Goal: Entertainment & Leisure: Browse casually

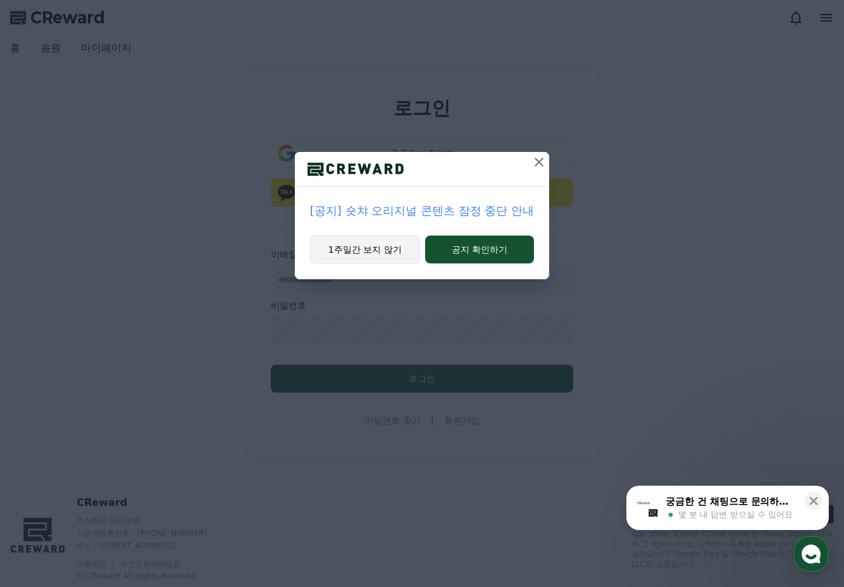
click at [404, 253] on button "1주일간 보지 않기" at bounding box center [365, 249] width 110 height 29
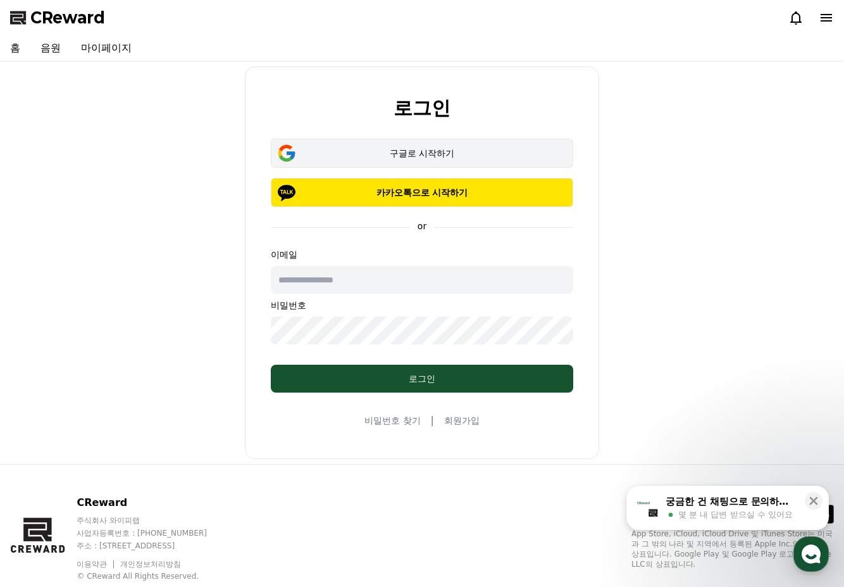
click at [418, 153] on div "구글로 시작하기" at bounding box center [422, 153] width 266 height 13
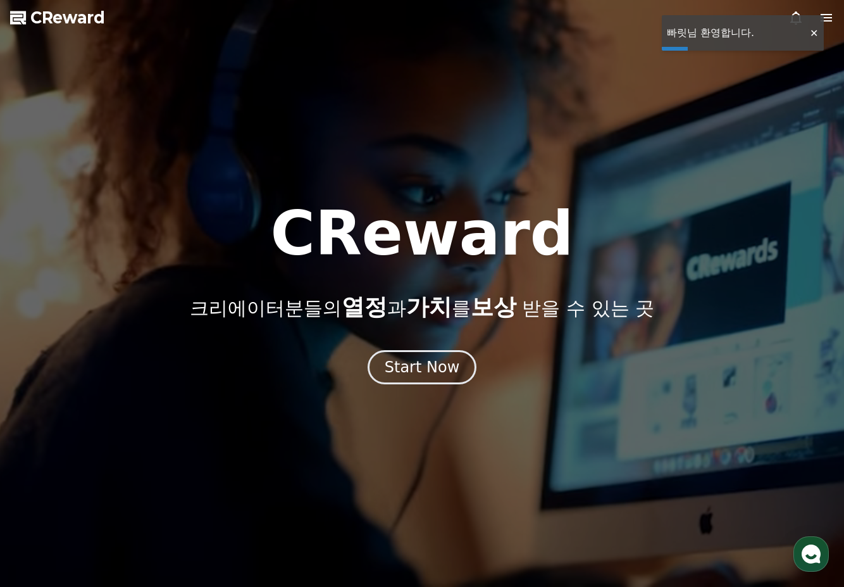
click at [826, 19] on icon at bounding box center [826, 17] width 15 height 15
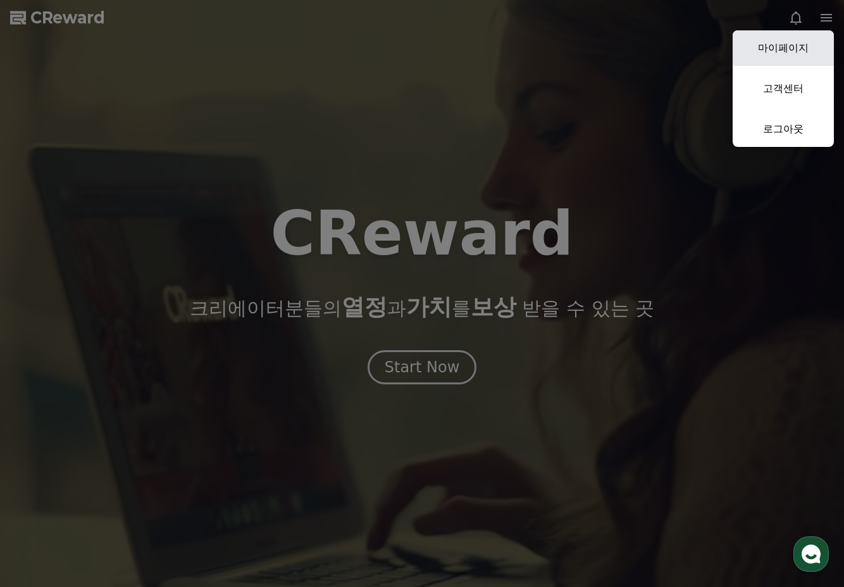
click at [799, 47] on link "마이페이지" at bounding box center [783, 47] width 101 height 35
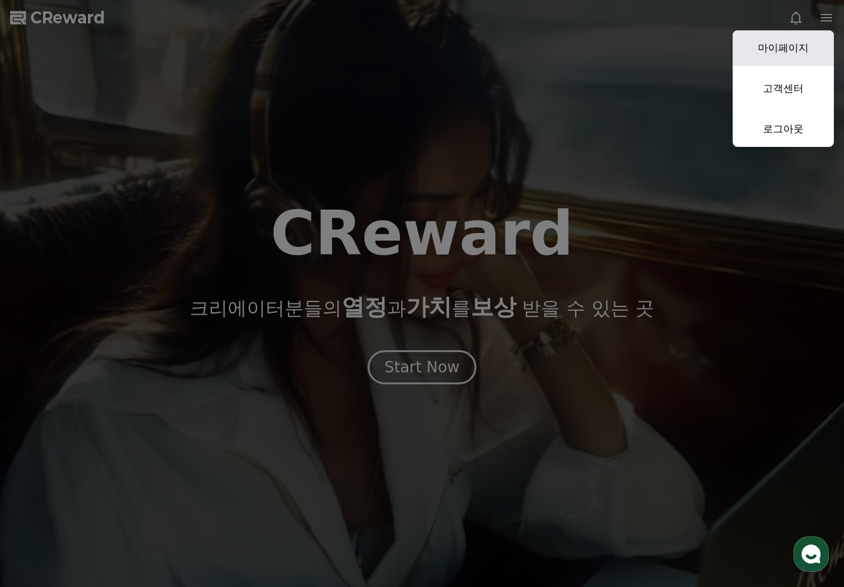
select select "**********"
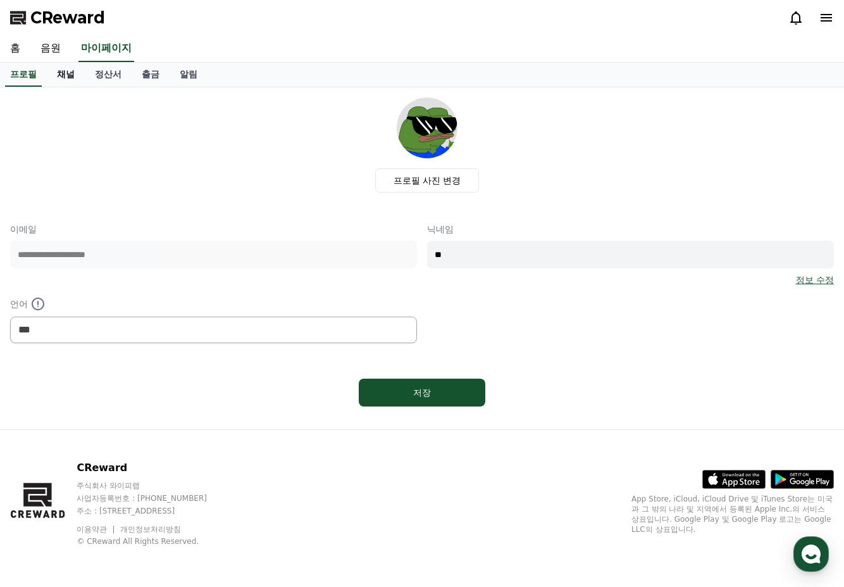
click at [77, 75] on link "채널" at bounding box center [66, 75] width 38 height 24
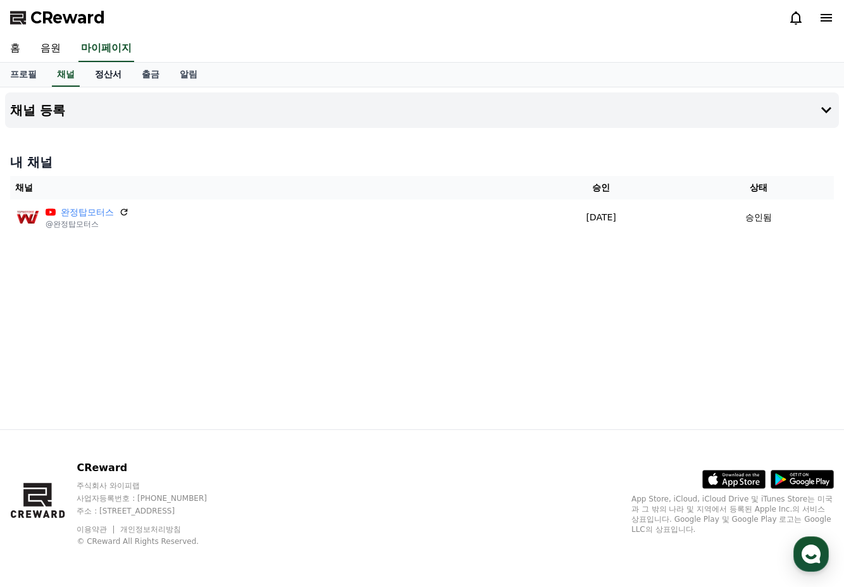
click at [104, 74] on link "정산서" at bounding box center [108, 75] width 47 height 24
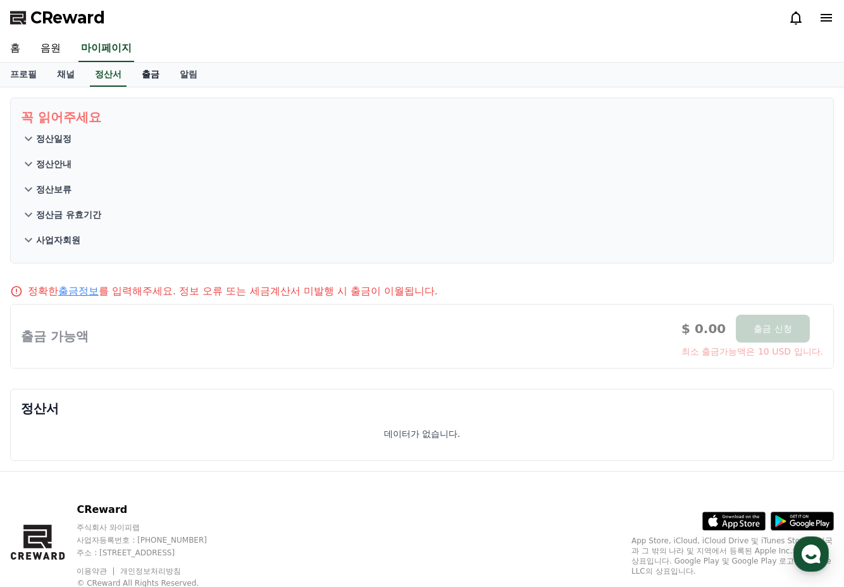
click at [145, 73] on link "출금" at bounding box center [151, 75] width 38 height 24
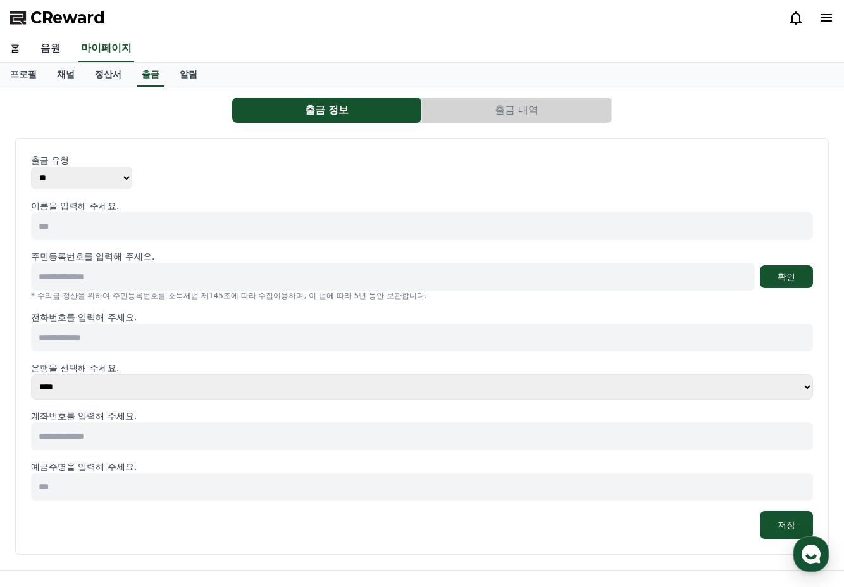
click at [59, 49] on link "음원" at bounding box center [50, 48] width 41 height 27
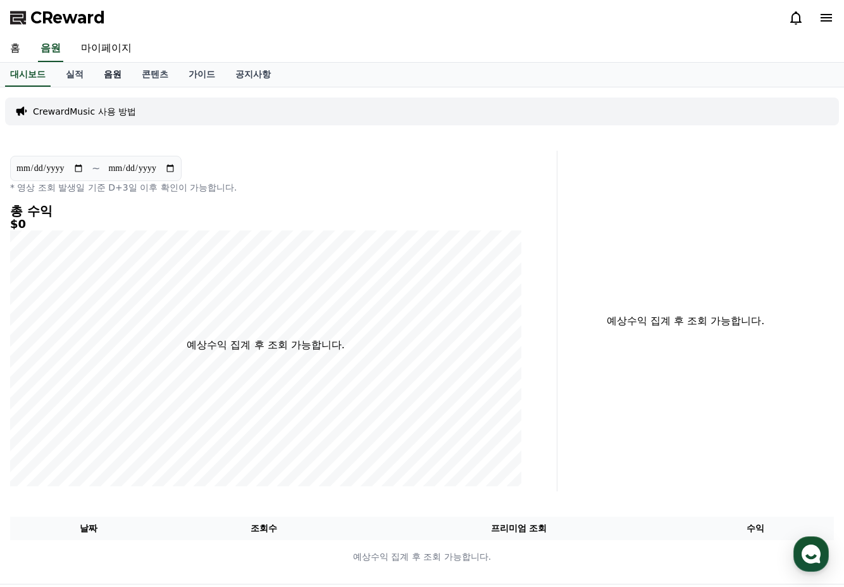
click at [112, 76] on link "음원" at bounding box center [113, 75] width 38 height 24
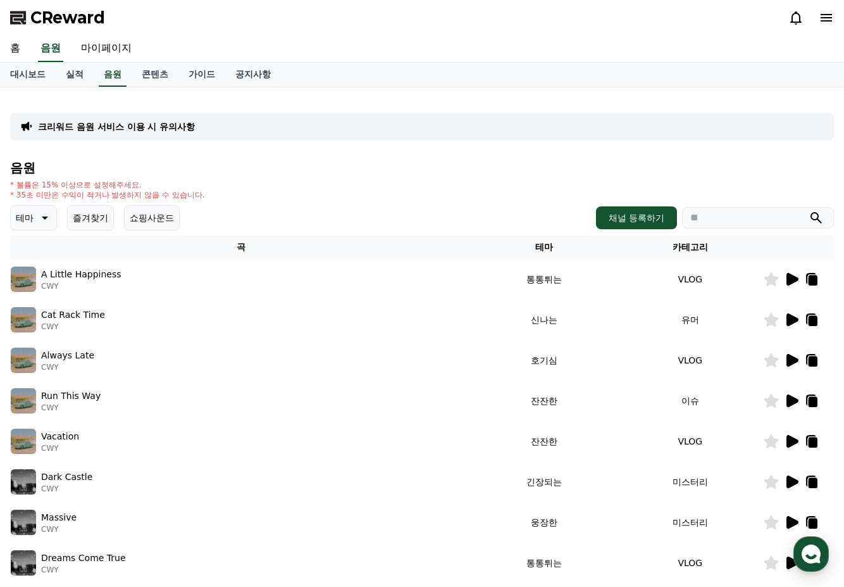
click at [325, 204] on div "음원 * 볼륨은 15% 이상으로 설정해주세요. * 35초 미만은 수익이 적거나 발생하지 않을 수 있습니다. 테마 즐겨찾기 쇼핑사운드 채널 등록…" at bounding box center [422, 425] width 824 height 528
click at [206, 125] on div "크리워드 음원 서비스 이용 시 유의사항" at bounding box center [422, 127] width 824 height 28
click at [175, 125] on p "크리워드 음원 서비스 이용 시 유의사항" at bounding box center [116, 126] width 157 height 13
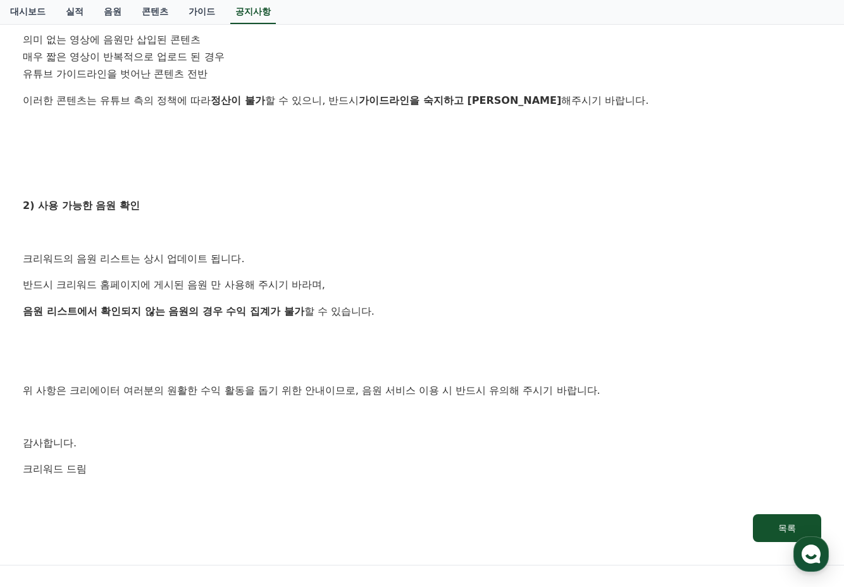
scroll to position [715, 0]
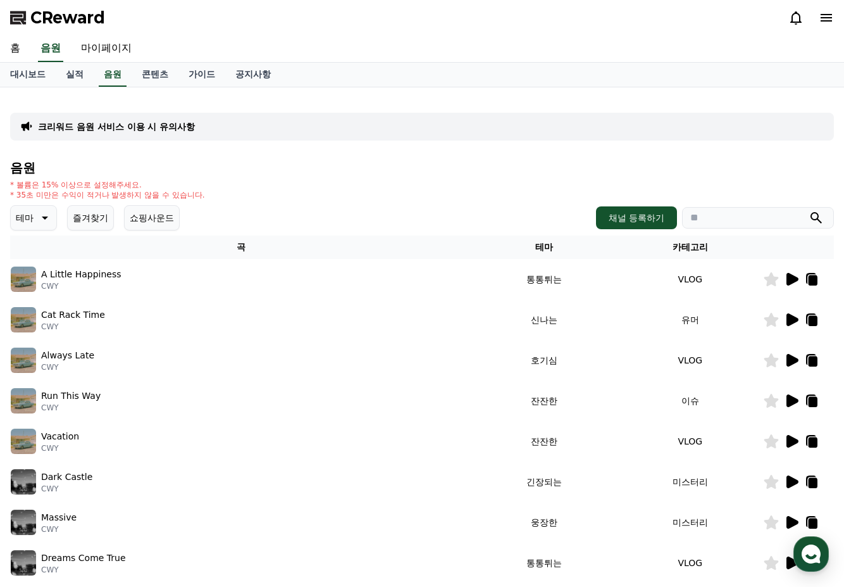
click at [809, 282] on icon at bounding box center [813, 280] width 9 height 10
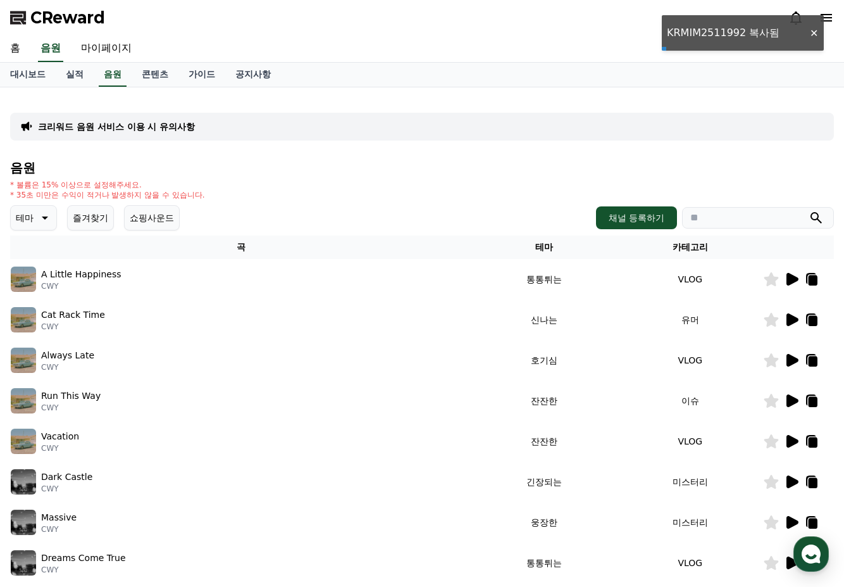
click at [758, 214] on input "search" at bounding box center [758, 218] width 152 height 22
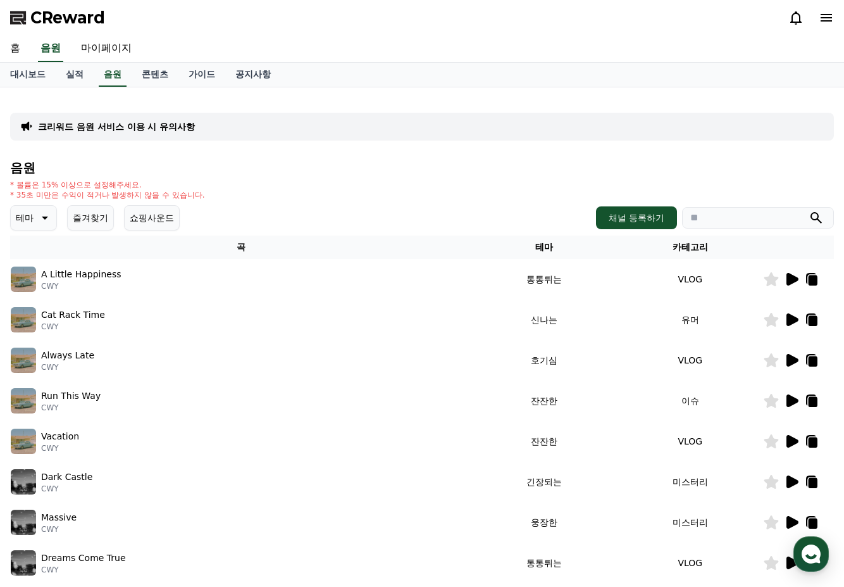
paste input "**********"
click at [788, 278] on icon at bounding box center [793, 279] width 12 height 13
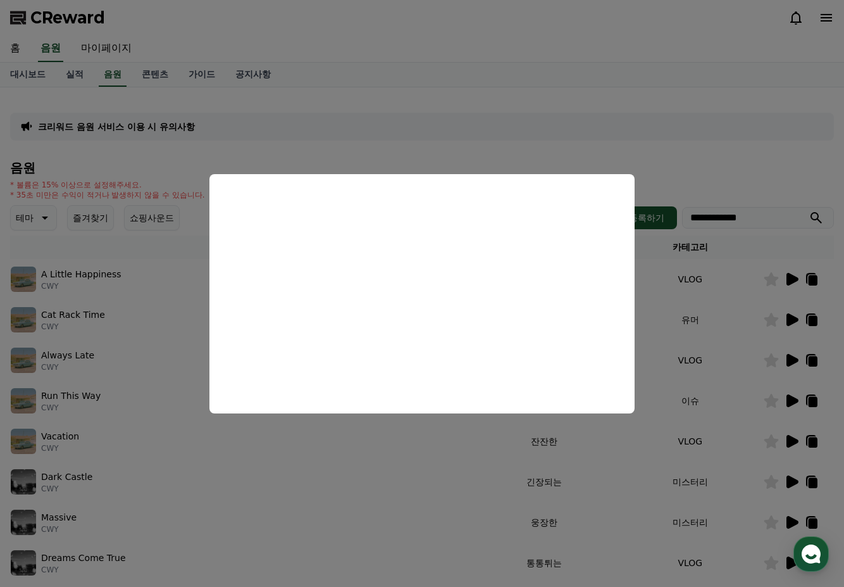
click at [702, 149] on button "close modal" at bounding box center [422, 293] width 844 height 587
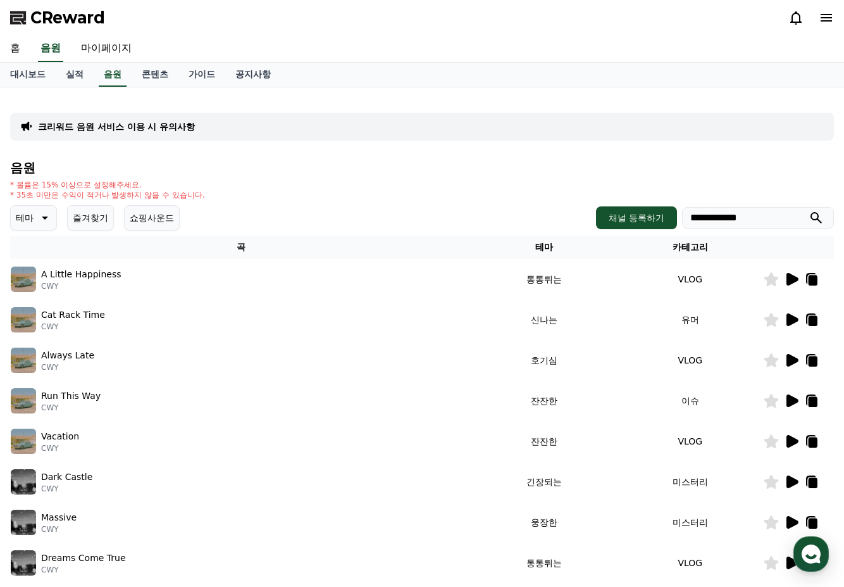
scroll to position [63, 0]
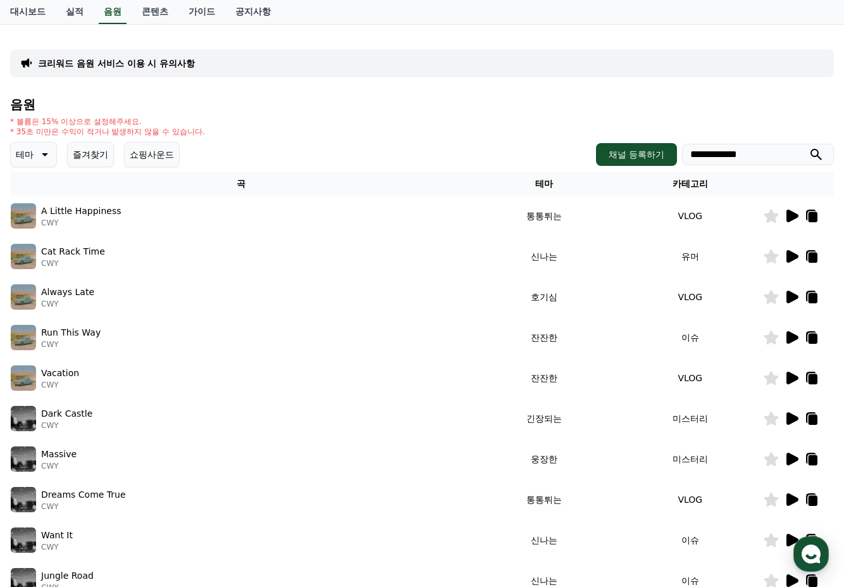
click at [788, 253] on icon at bounding box center [793, 256] width 12 height 13
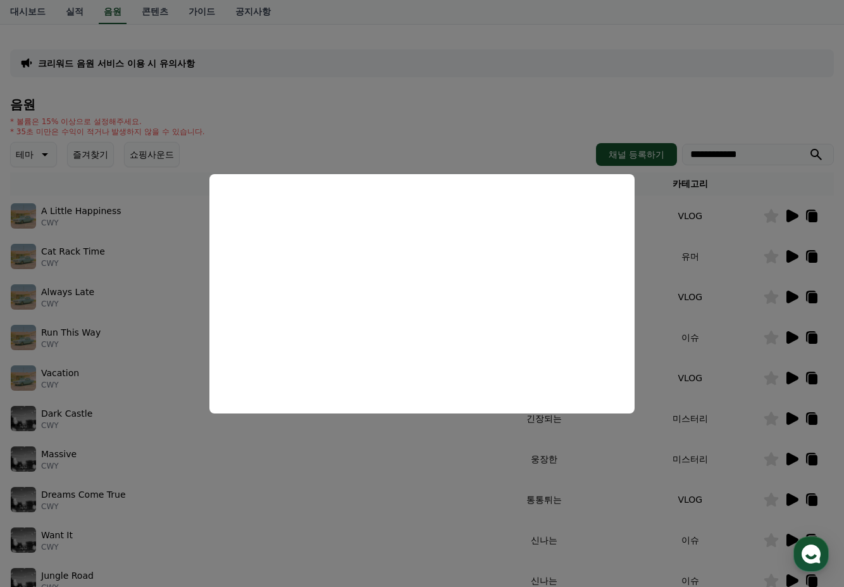
click at [461, 108] on button "close modal" at bounding box center [422, 293] width 844 height 587
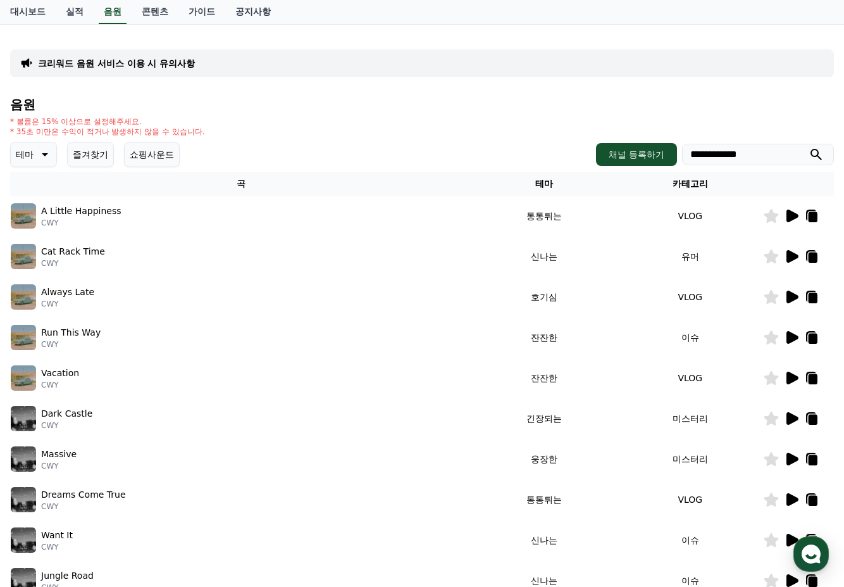
click at [815, 255] on icon at bounding box center [813, 258] width 9 height 10
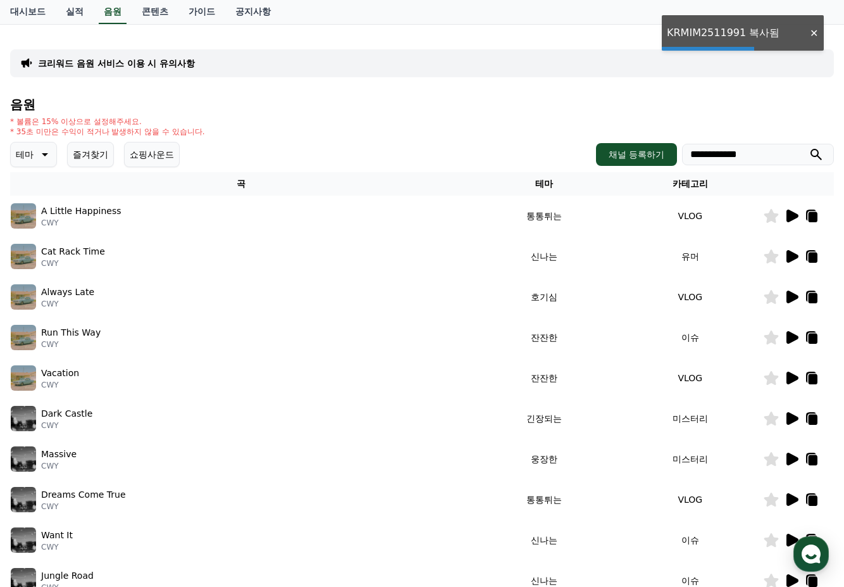
drag, startPoint x: 780, startPoint y: 158, endPoint x: 349, endPoint y: 148, distance: 431.1
click at [349, 148] on div "**********" at bounding box center [422, 154] width 824 height 25
paste input "search"
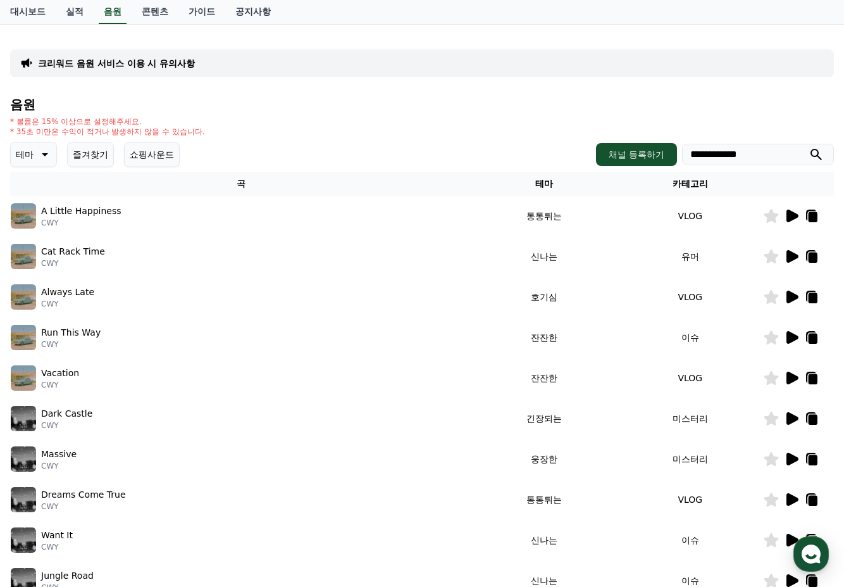
scroll to position [127, 0]
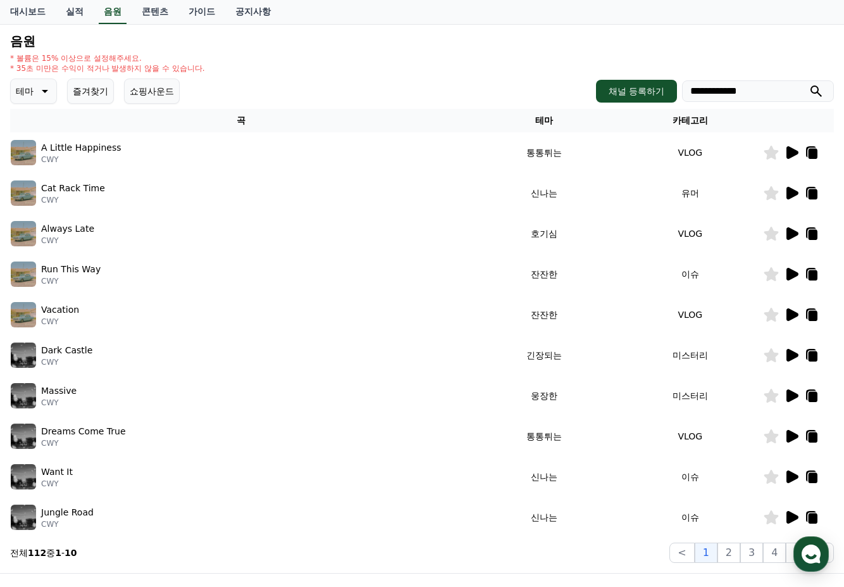
type input "**********"
click at [797, 273] on icon at bounding box center [793, 274] width 12 height 13
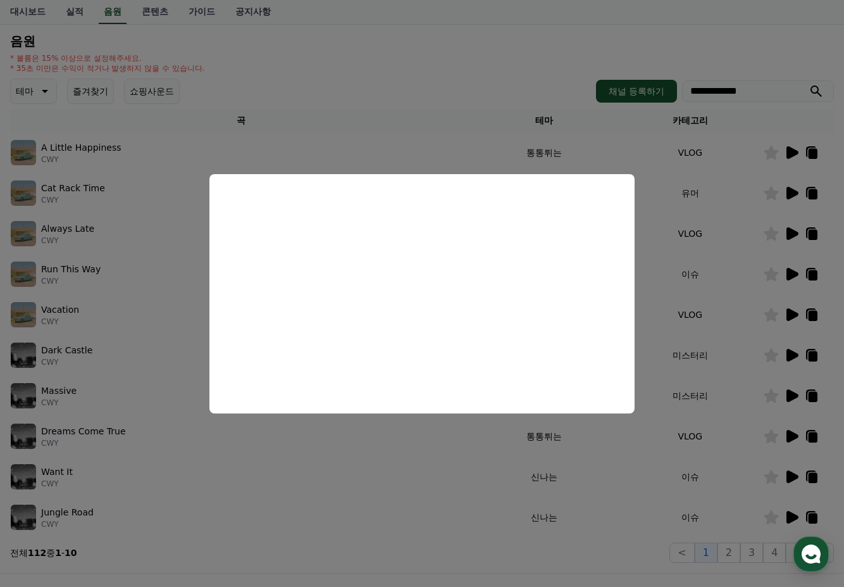
click at [464, 135] on button "close modal" at bounding box center [422, 293] width 844 height 587
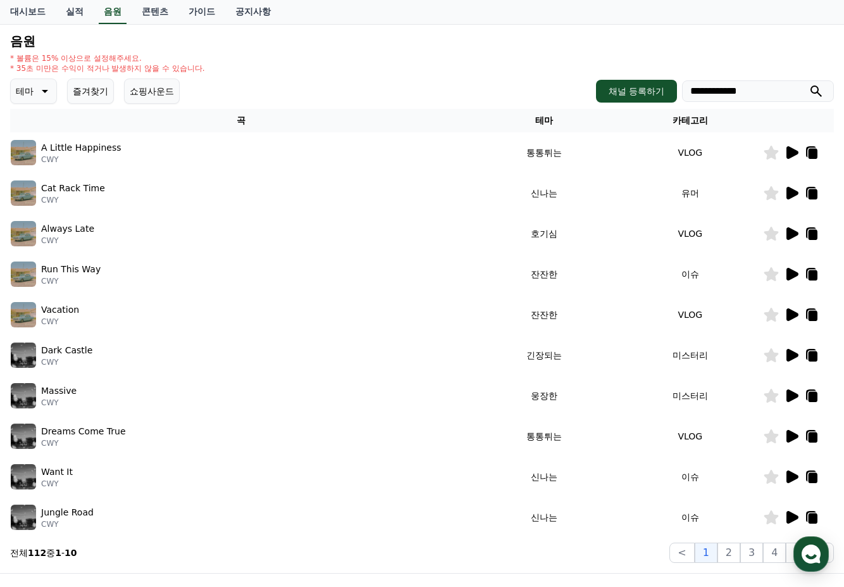
click at [795, 149] on icon at bounding box center [793, 152] width 12 height 13
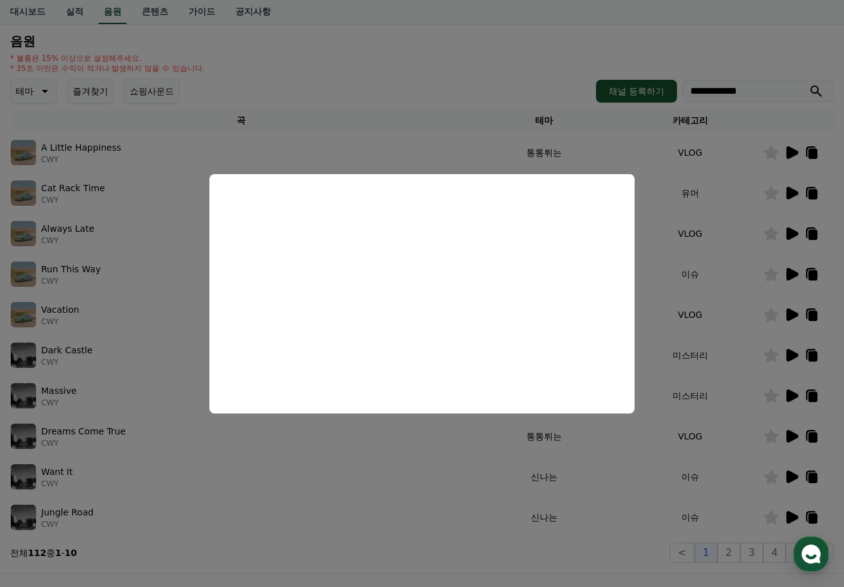
click at [515, 86] on button "close modal" at bounding box center [422, 293] width 844 height 587
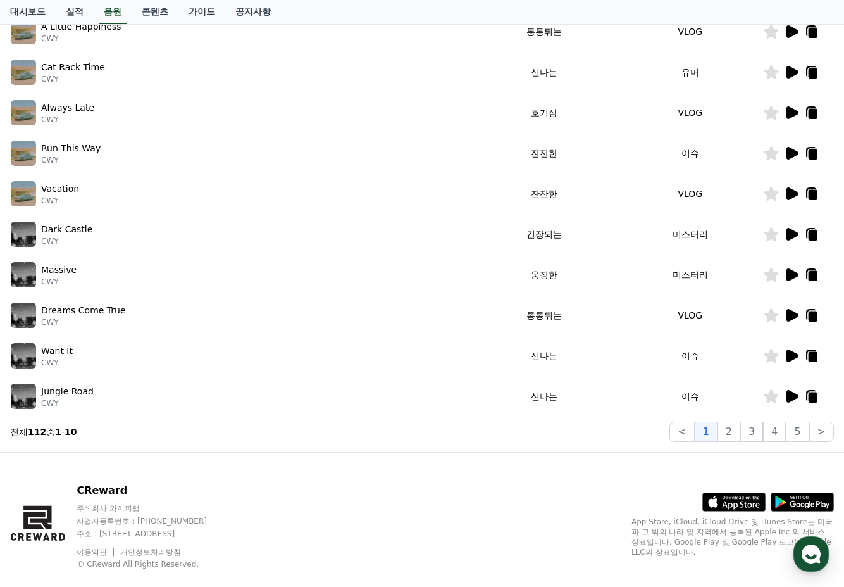
scroll to position [253, 0]
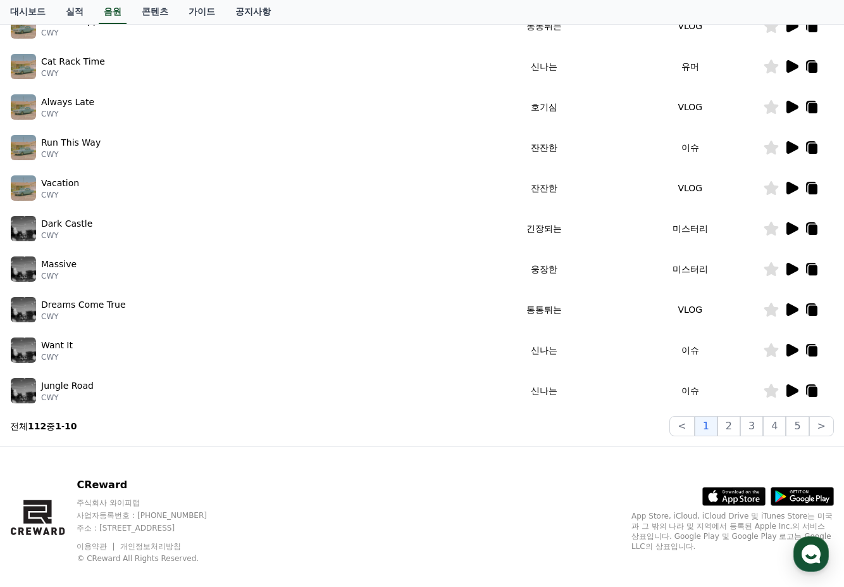
click at [784, 350] on icon at bounding box center [791, 349] width 15 height 15
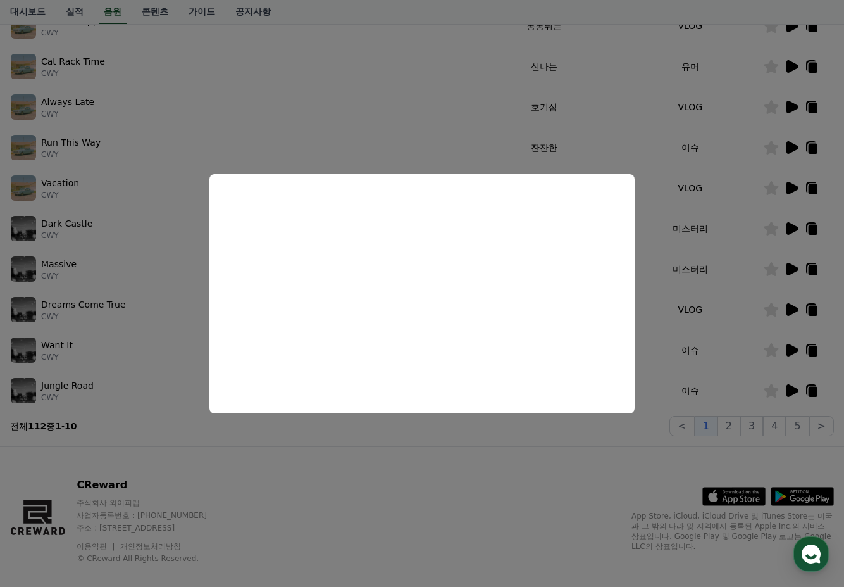
click at [399, 85] on button "close modal" at bounding box center [422, 293] width 844 height 587
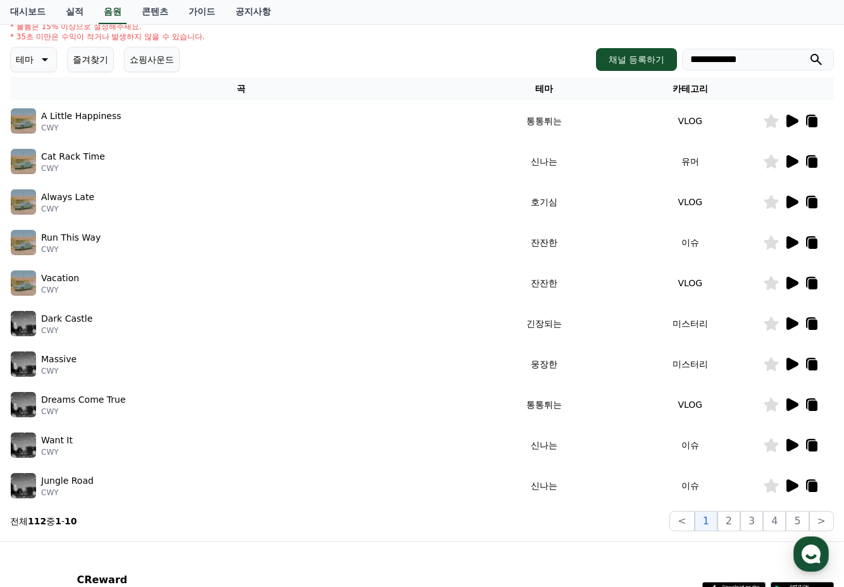
scroll to position [0, 0]
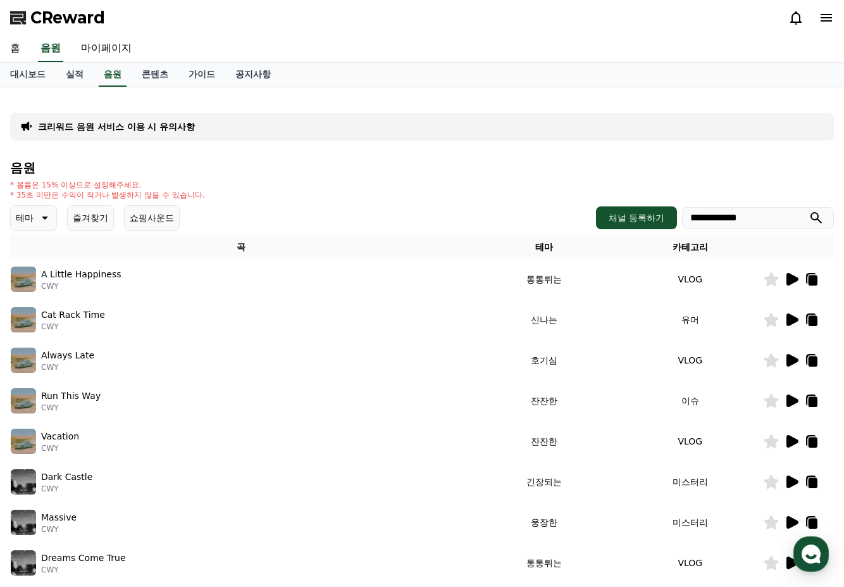
click at [35, 218] on button "테마" at bounding box center [33, 217] width 47 height 25
click at [46, 296] on button "통통튀는" at bounding box center [35, 289] width 46 height 28
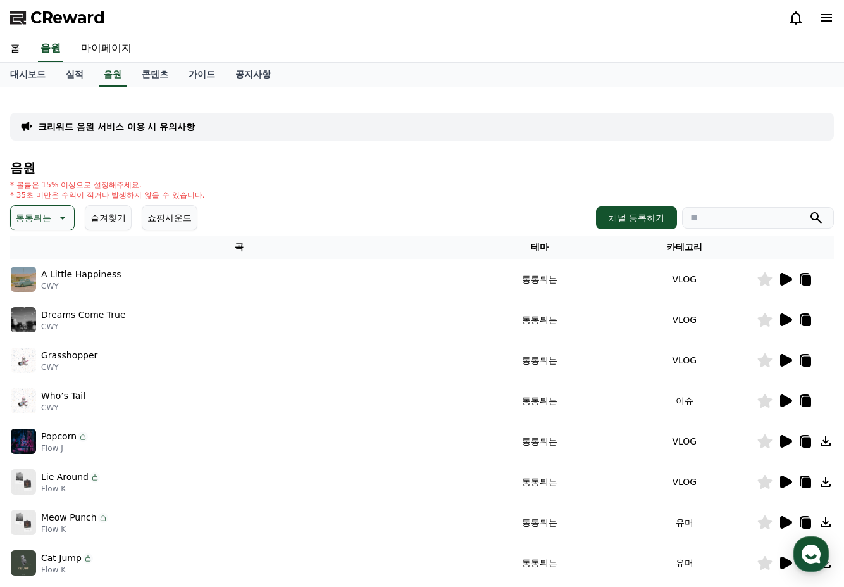
click at [782, 275] on icon at bounding box center [786, 279] width 12 height 13
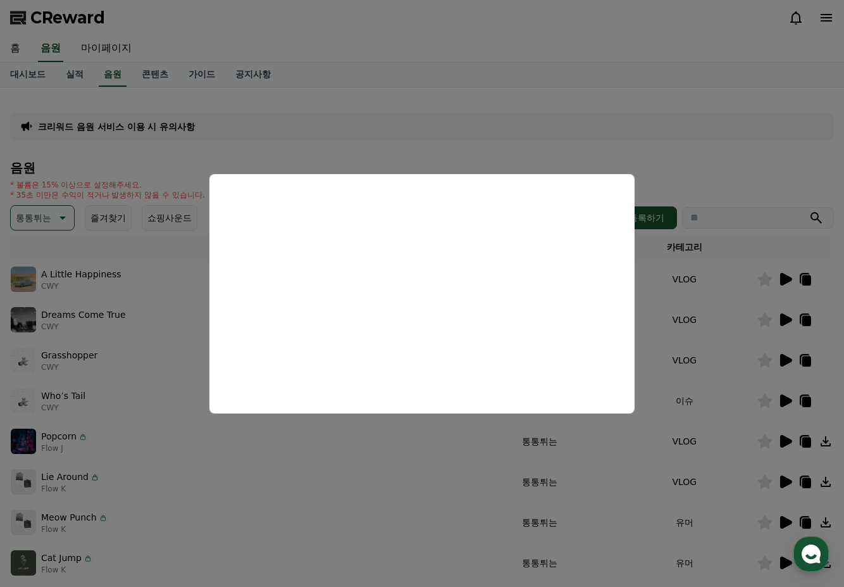
click at [607, 144] on button "close modal" at bounding box center [422, 293] width 844 height 587
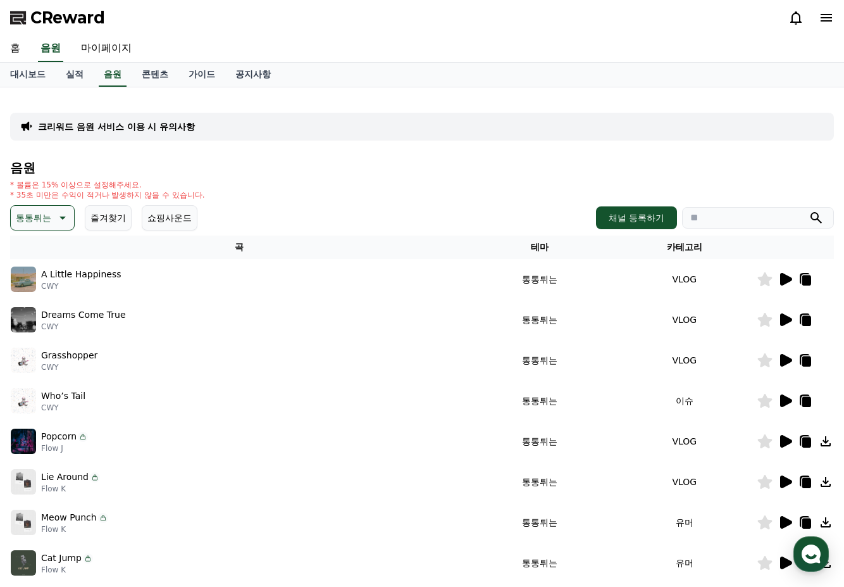
click at [783, 318] on icon at bounding box center [786, 319] width 12 height 13
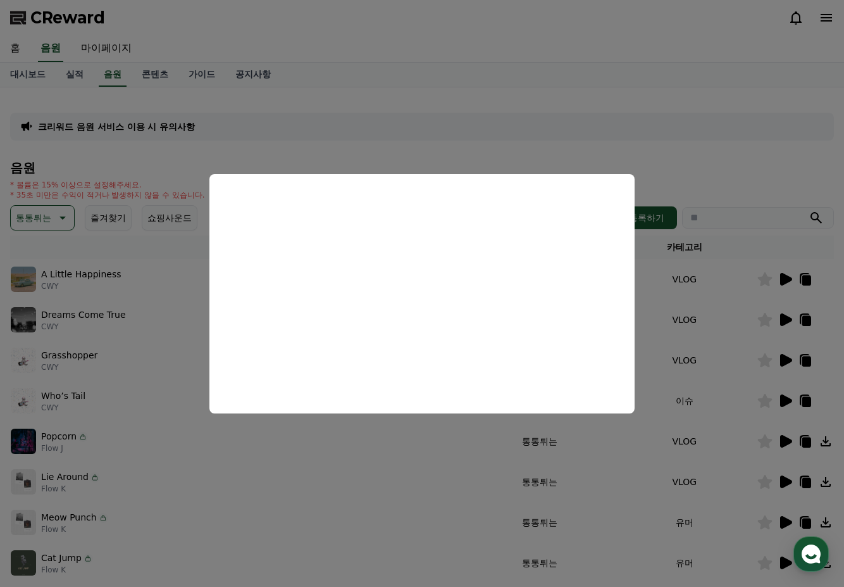
click at [485, 116] on button "close modal" at bounding box center [422, 293] width 844 height 587
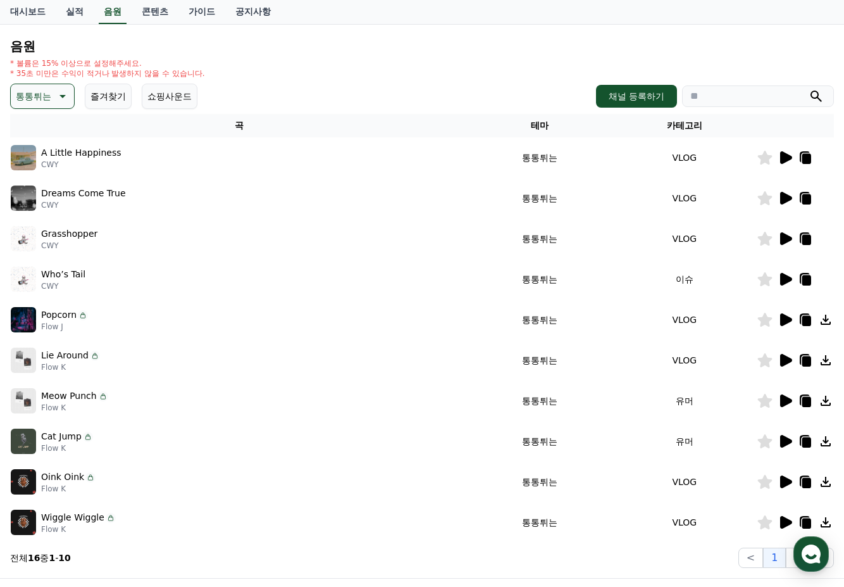
scroll to position [190, 0]
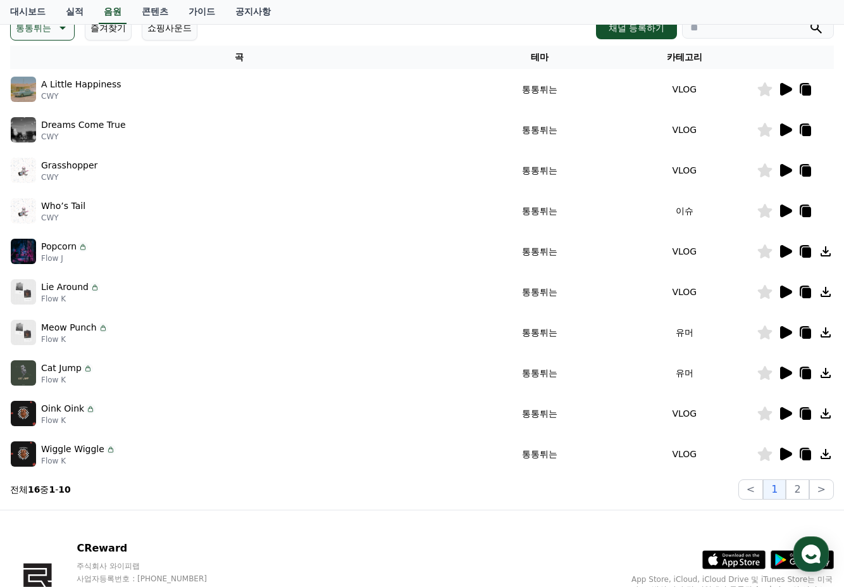
click at [82, 246] on icon at bounding box center [83, 245] width 2 height 3
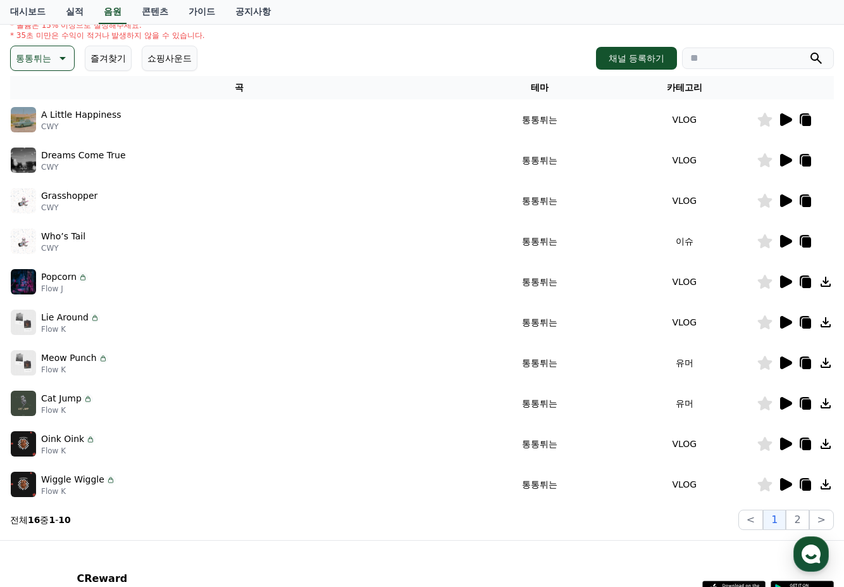
scroll to position [0, 0]
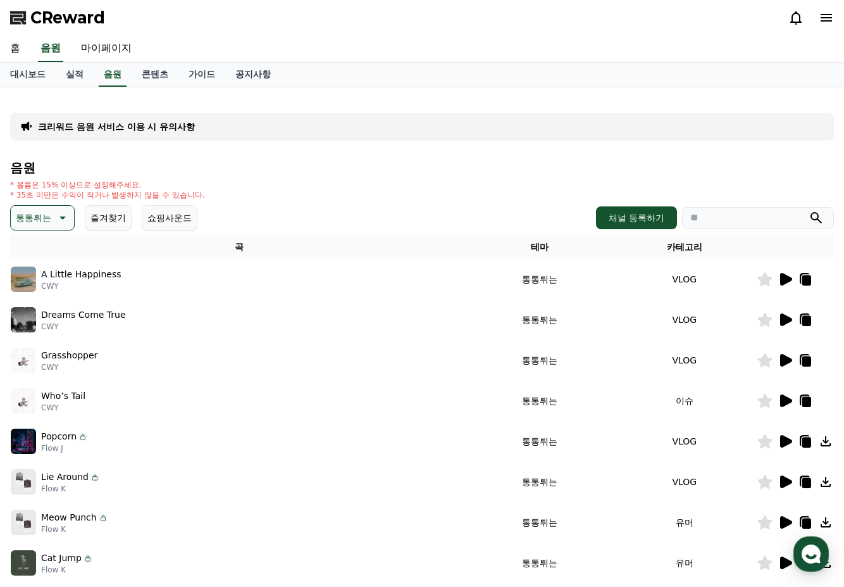
click at [34, 225] on p "통통튀는" at bounding box center [33, 218] width 35 height 18
click at [22, 252] on button "밝은" at bounding box center [26, 256] width 28 height 28
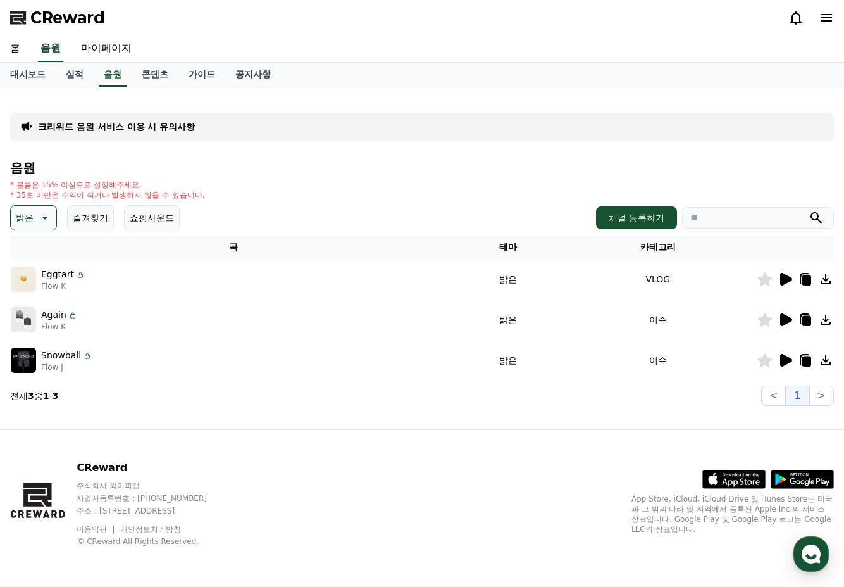
click at [781, 277] on icon at bounding box center [786, 279] width 12 height 13
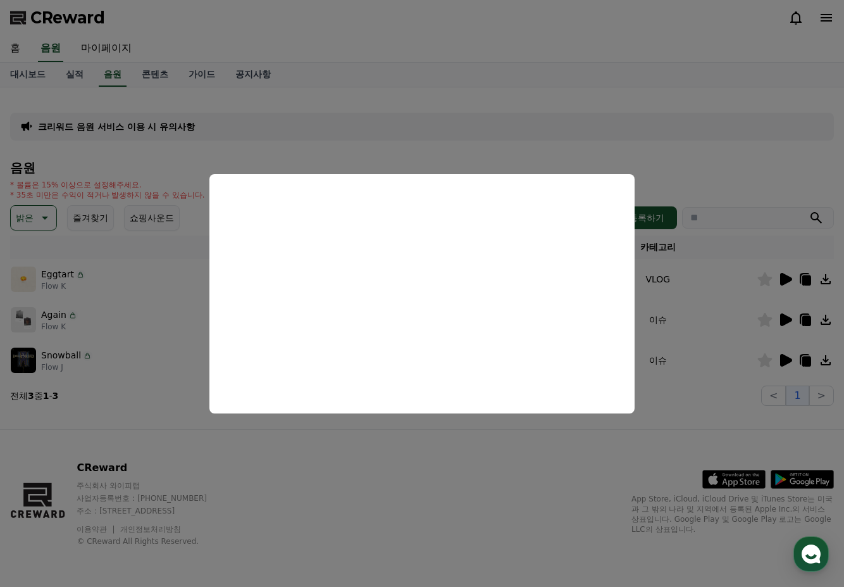
click at [576, 139] on button "close modal" at bounding box center [422, 293] width 844 height 587
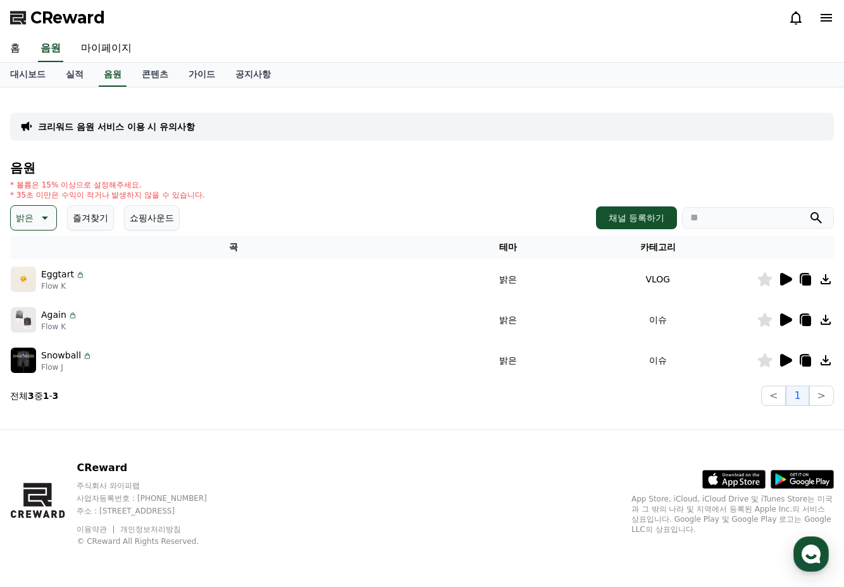
click at [781, 323] on icon at bounding box center [786, 319] width 12 height 13
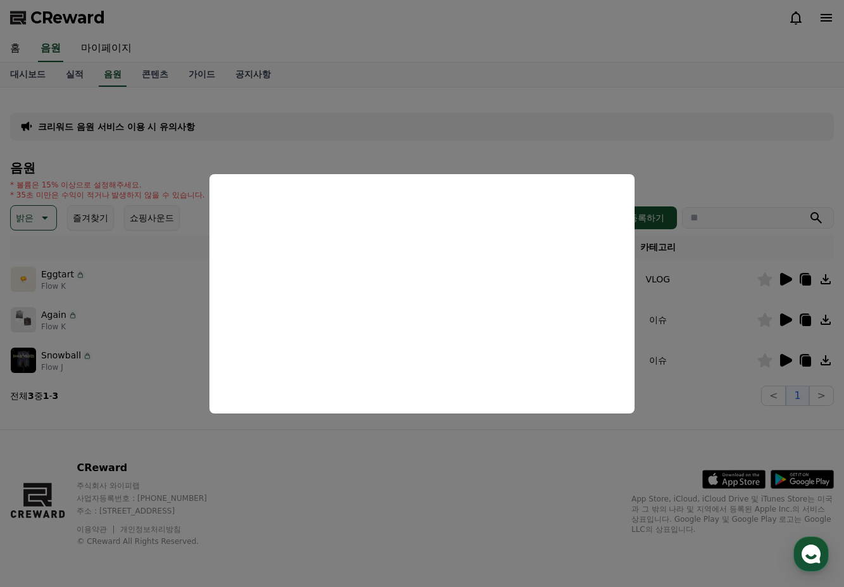
click at [540, 132] on button "close modal" at bounding box center [422, 293] width 844 height 587
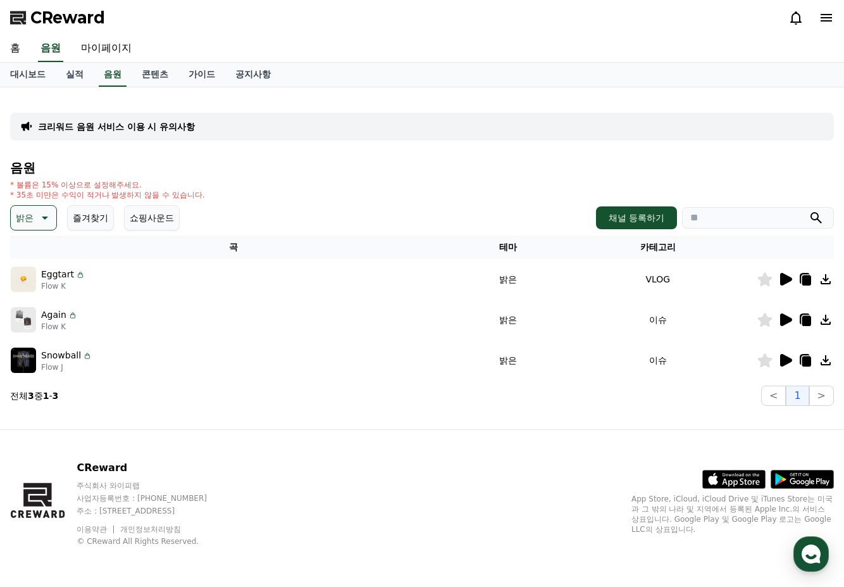
click at [783, 366] on icon at bounding box center [785, 360] width 15 height 15
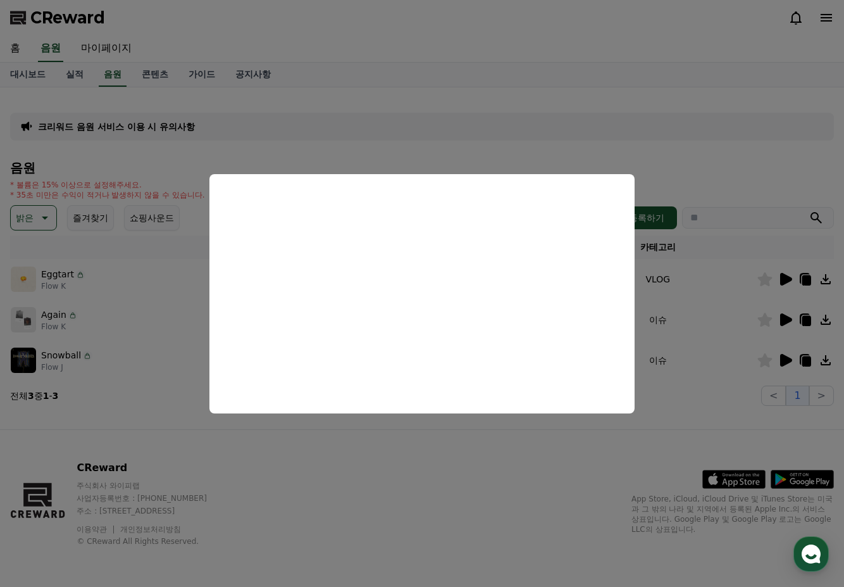
click at [422, 137] on button "close modal" at bounding box center [422, 293] width 844 height 587
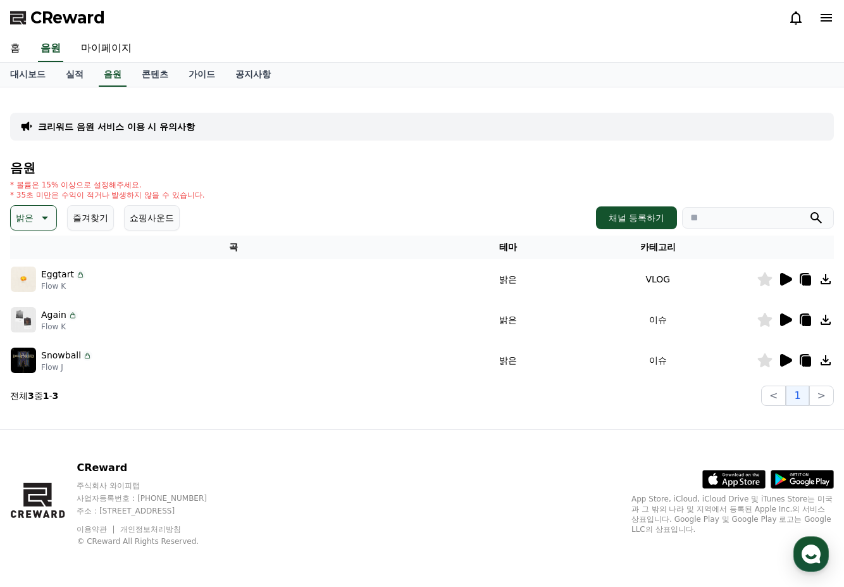
click at [32, 222] on p "밝은" at bounding box center [25, 218] width 18 height 18
click at [38, 293] on button "통통튀는" at bounding box center [35, 289] width 46 height 28
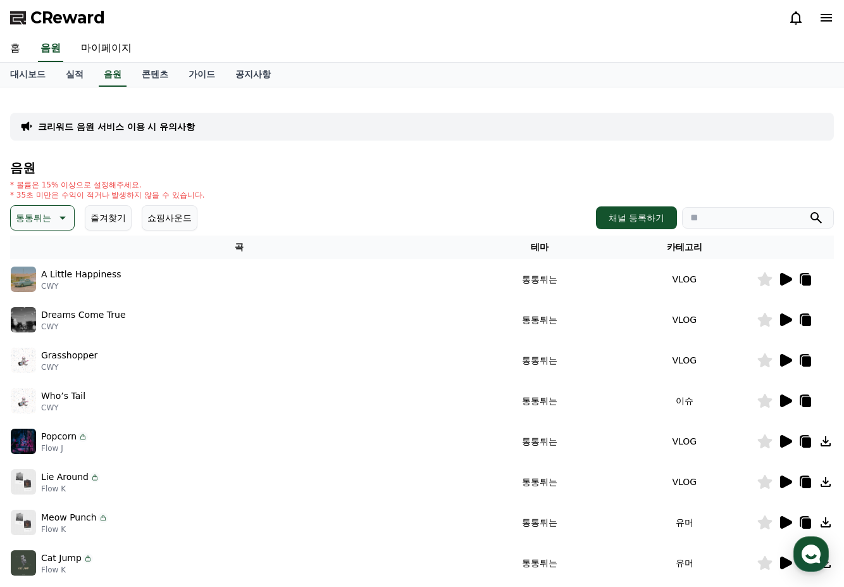
click at [787, 358] on icon at bounding box center [786, 360] width 12 height 13
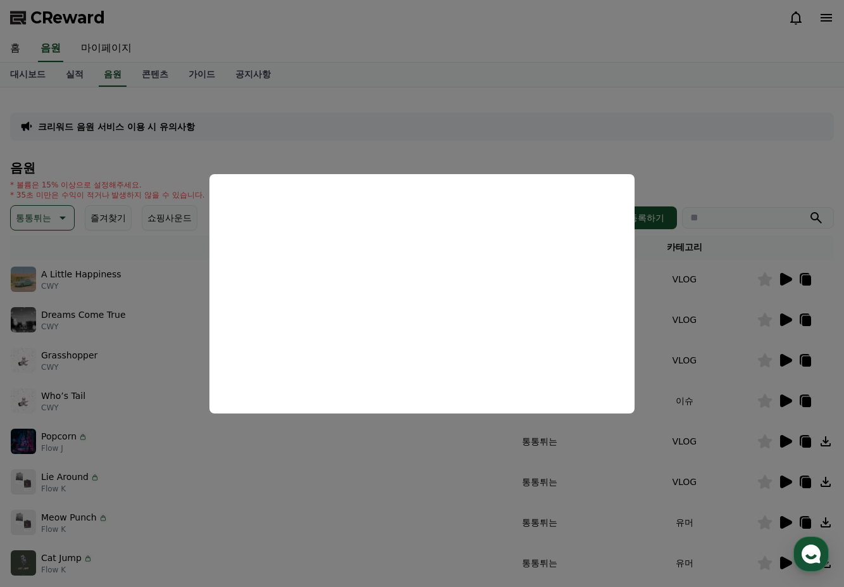
click at [705, 161] on button "close modal" at bounding box center [422, 293] width 844 height 587
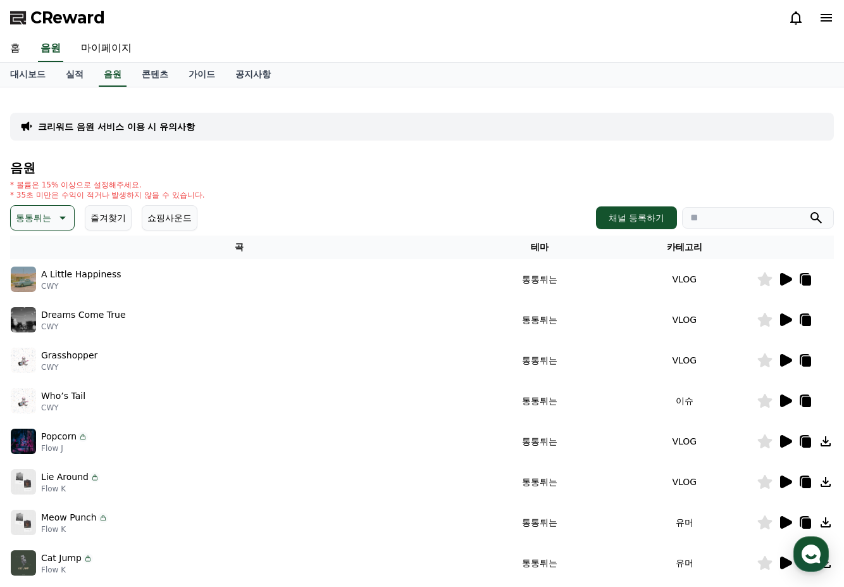
click at [785, 402] on icon at bounding box center [786, 400] width 12 height 13
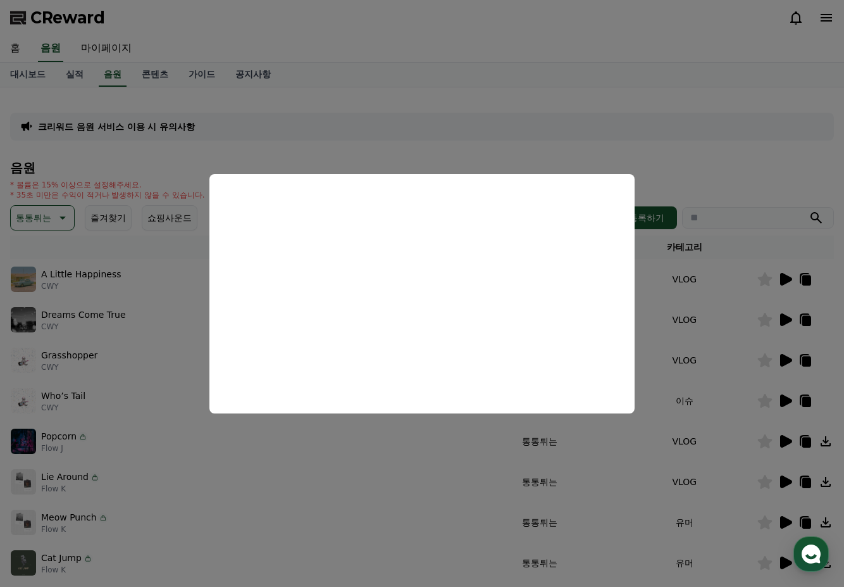
click at [723, 160] on button "close modal" at bounding box center [422, 293] width 844 height 587
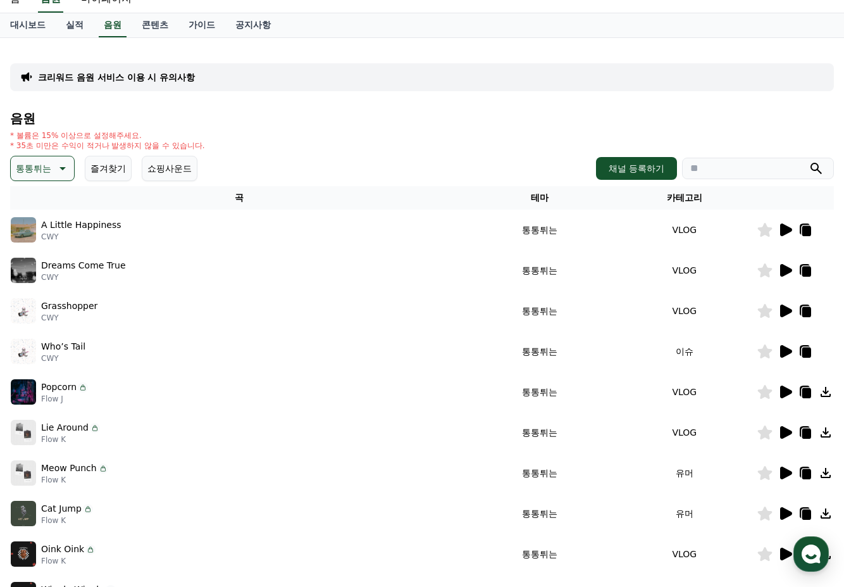
scroll to position [127, 0]
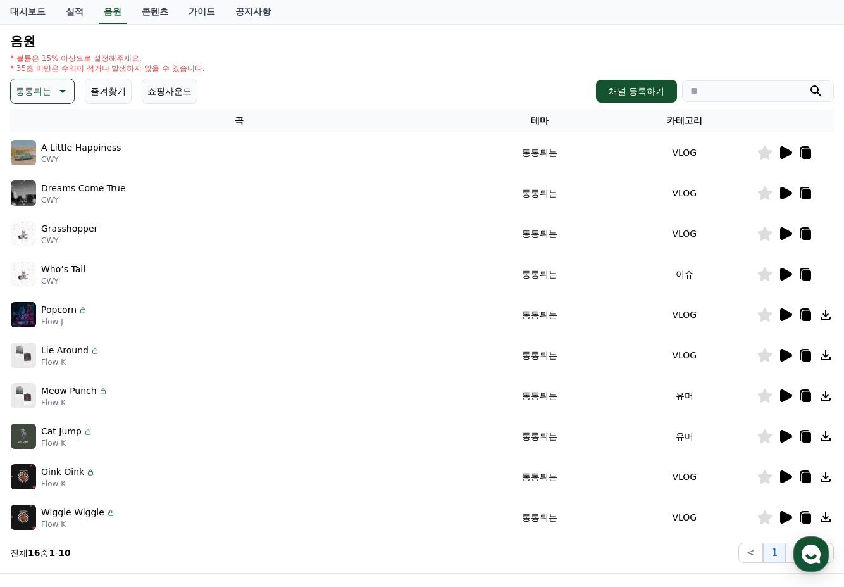
click at [783, 316] on icon at bounding box center [786, 314] width 12 height 13
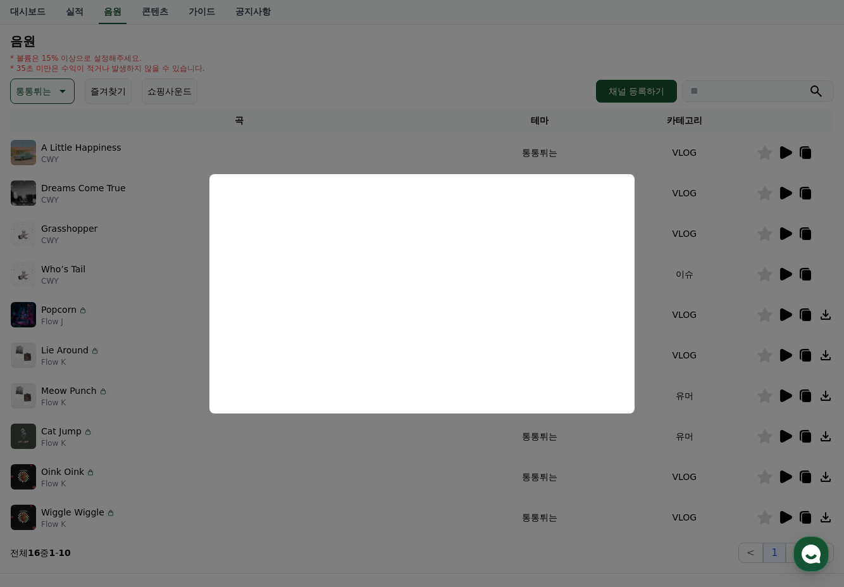
click at [463, 151] on button "close modal" at bounding box center [422, 293] width 844 height 587
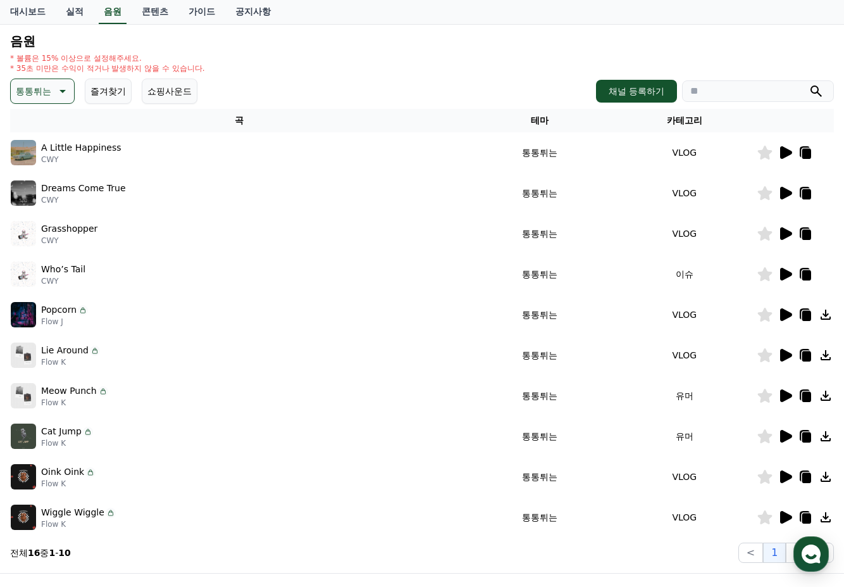
click at [810, 316] on icon at bounding box center [806, 316] width 9 height 10
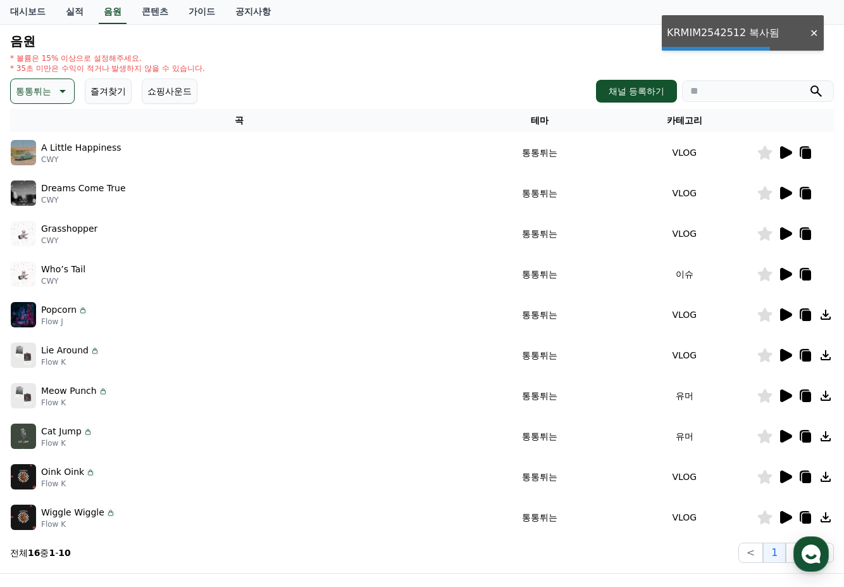
click at [716, 90] on input "search" at bounding box center [758, 91] width 152 height 22
paste input "**********"
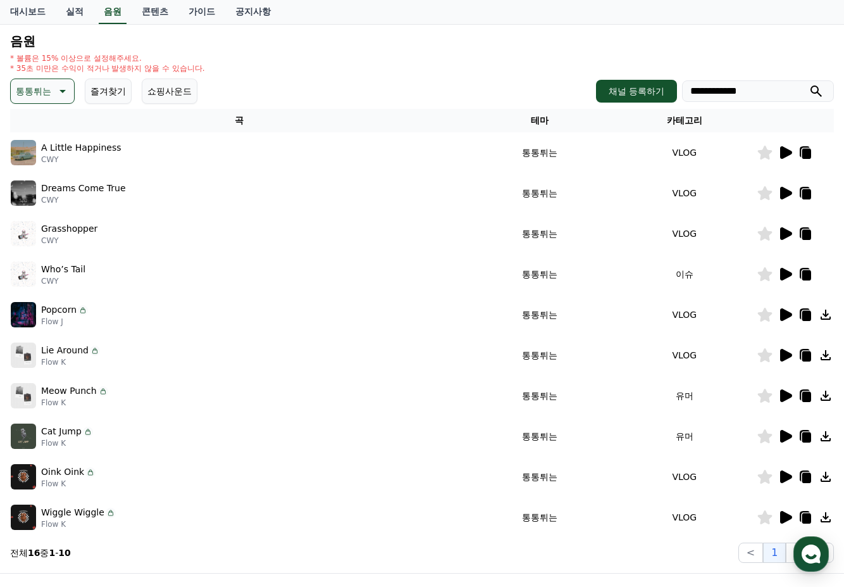
type input "**********"
click at [55, 87] on icon at bounding box center [61, 91] width 15 height 15
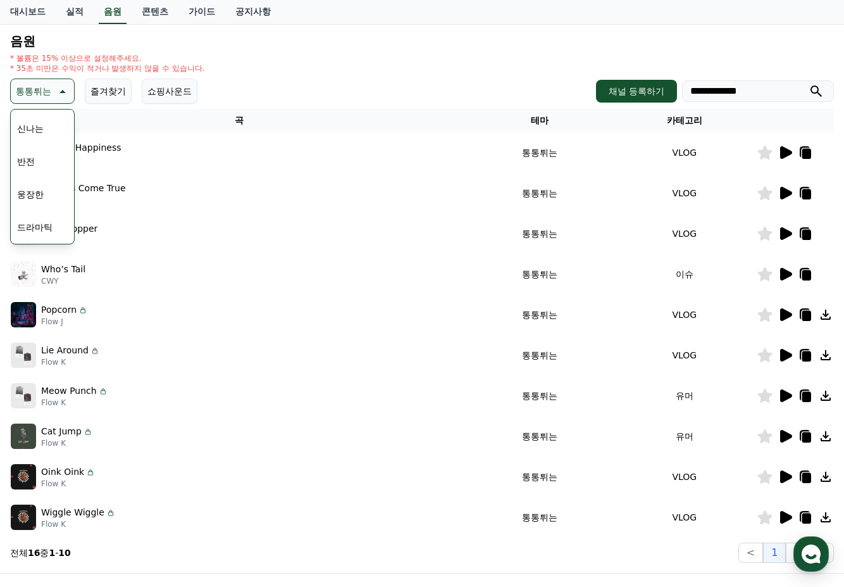
scroll to position [253, 0]
click at [33, 136] on button "웅장한" at bounding box center [30, 135] width 37 height 28
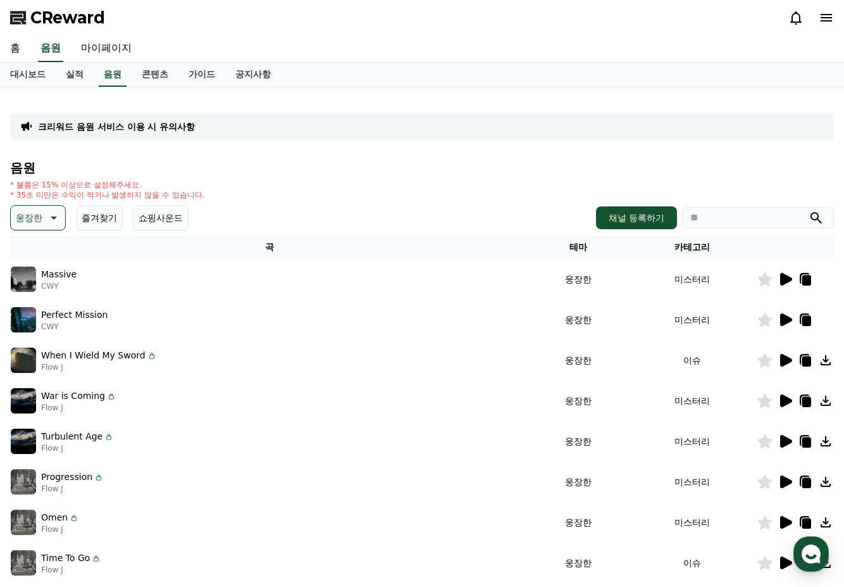
click at [781, 280] on icon at bounding box center [786, 279] width 12 height 13
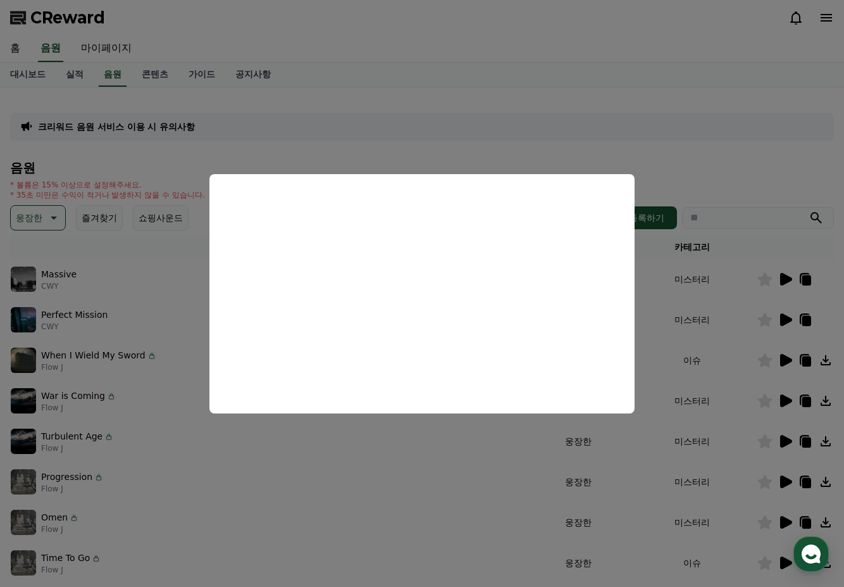
click at [742, 163] on button "close modal" at bounding box center [422, 293] width 844 height 587
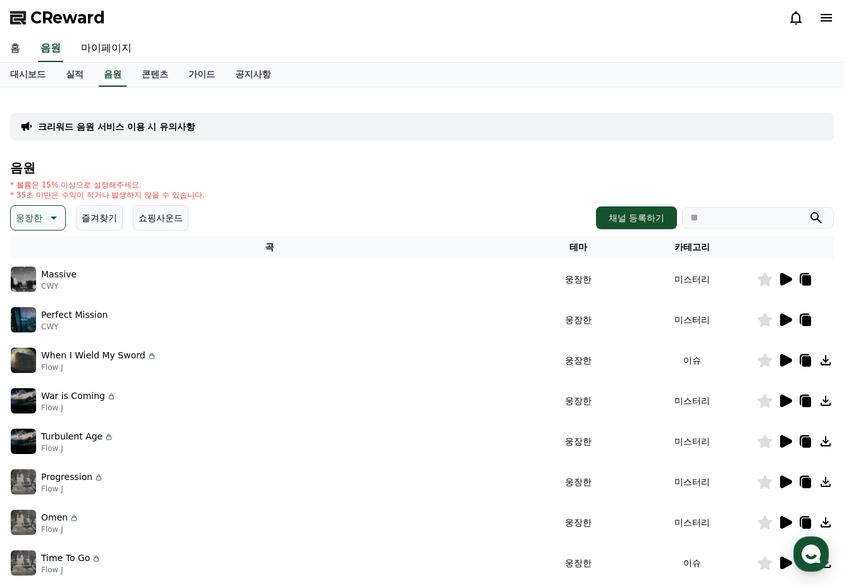
click at [779, 320] on icon at bounding box center [785, 319] width 15 height 15
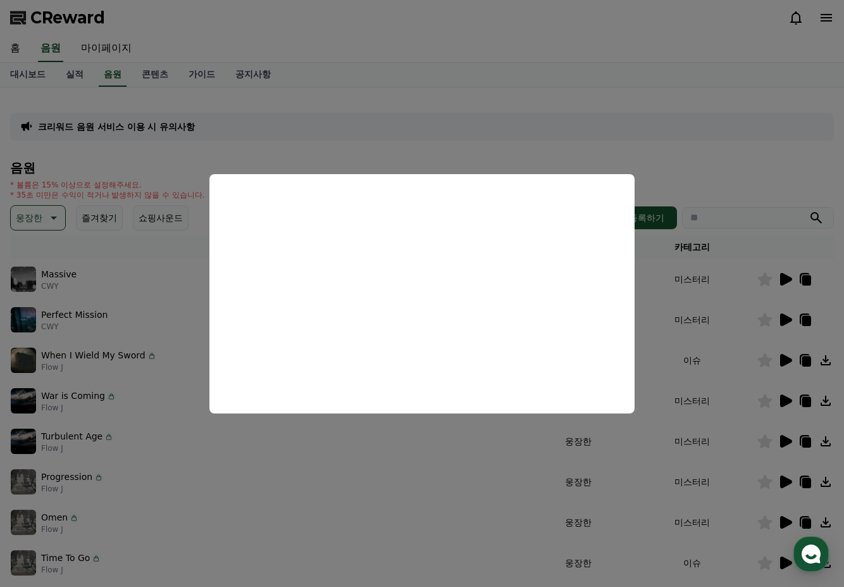
click at [673, 154] on button "close modal" at bounding box center [422, 293] width 844 height 587
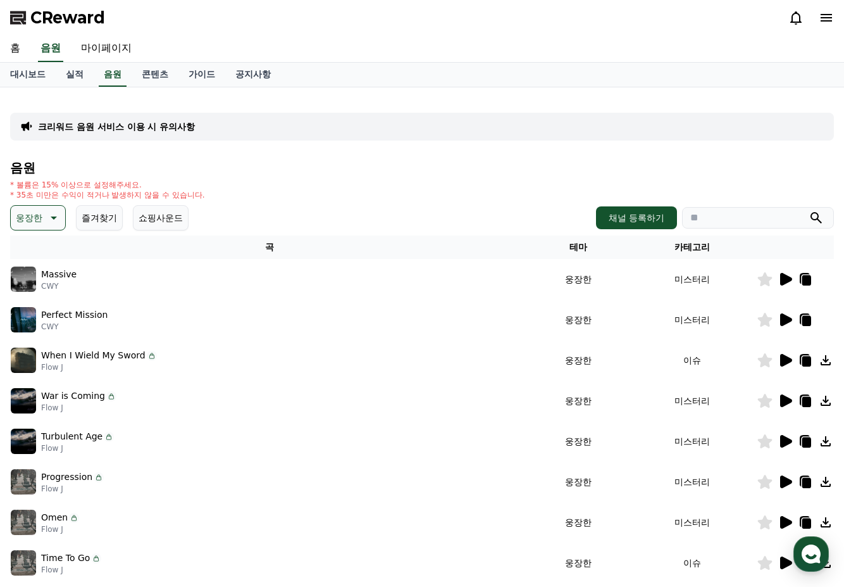
click at [785, 362] on icon at bounding box center [786, 360] width 12 height 13
